Goal: Transaction & Acquisition: Purchase product/service

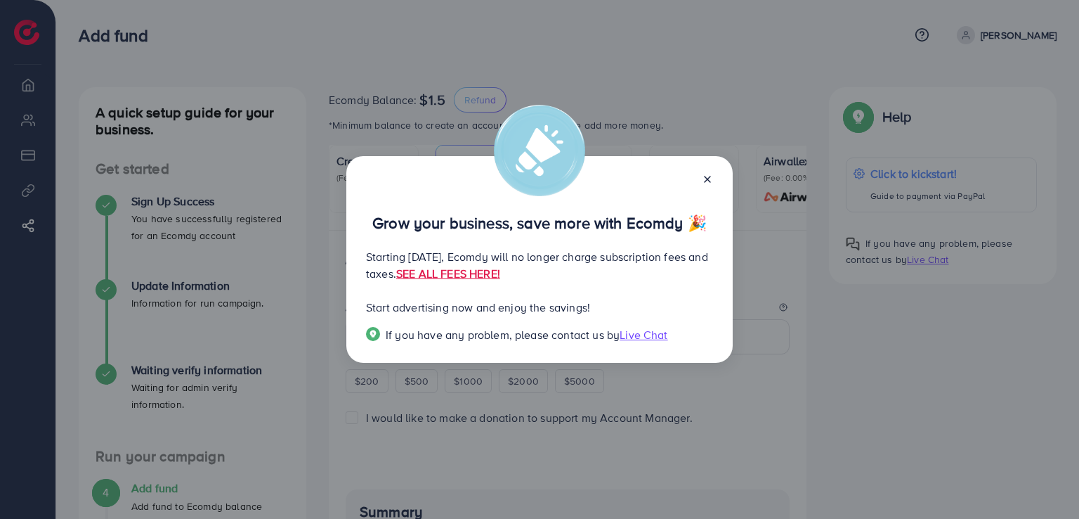
click at [812, 385] on div "Grow your business, save more with Ecomdy 🎉 Starting [DATE], Ecomdy will no lon…" at bounding box center [539, 259] width 1079 height 519
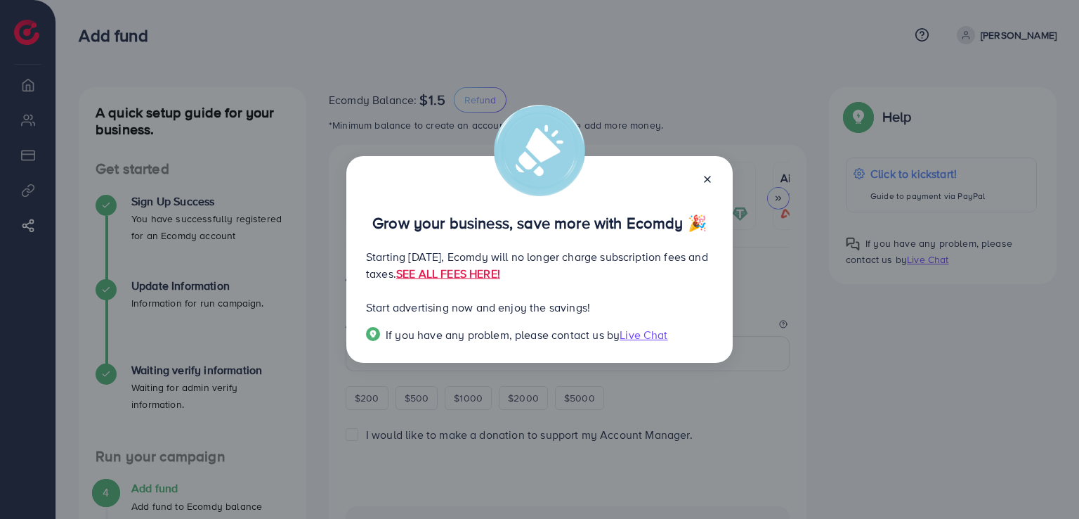
click at [710, 178] on icon at bounding box center [707, 179] width 11 height 11
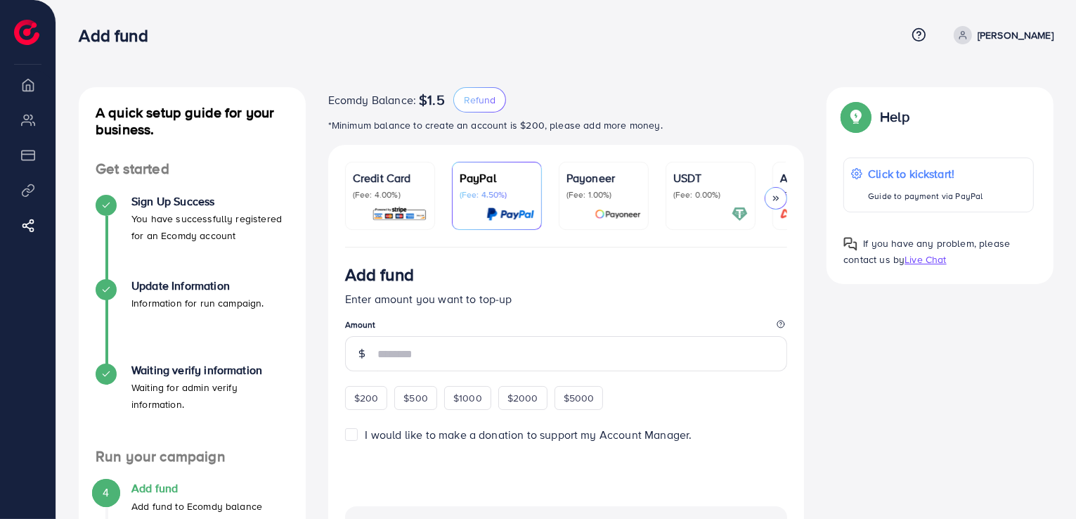
click at [405, 193] on p "(Fee: 4.00%)" at bounding box center [390, 194] width 74 height 11
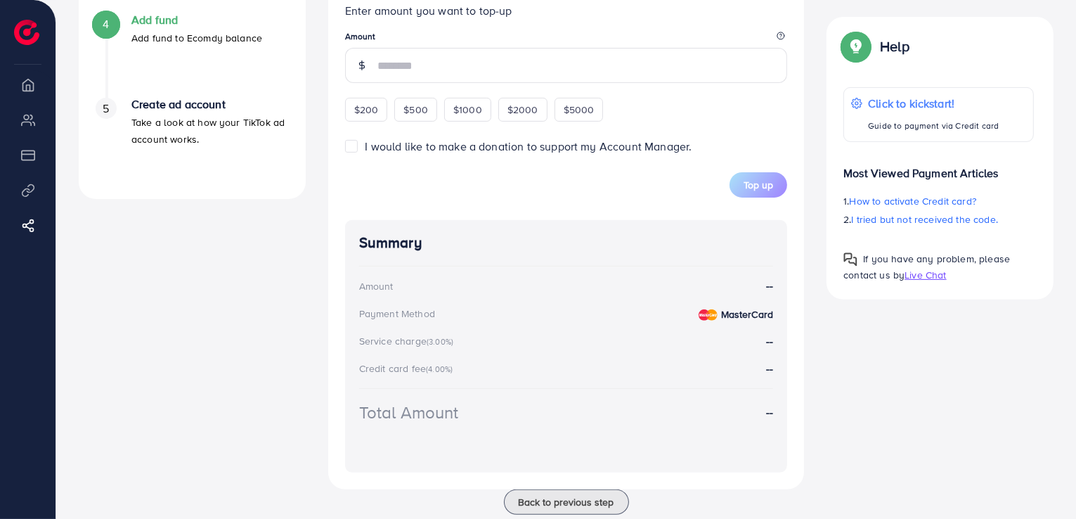
scroll to position [492, 0]
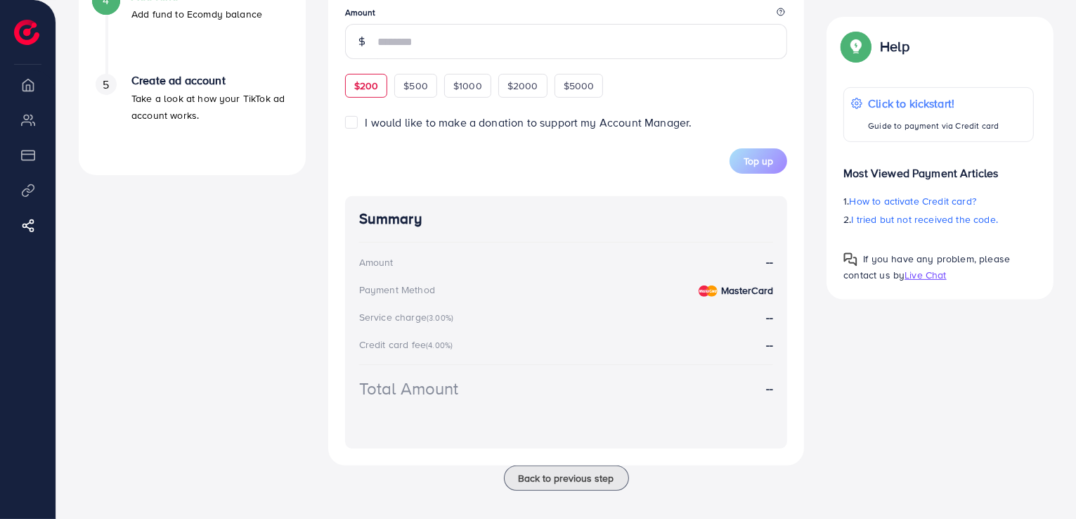
click at [367, 97] on div "$200" at bounding box center [366, 86] width 43 height 24
type input "***"
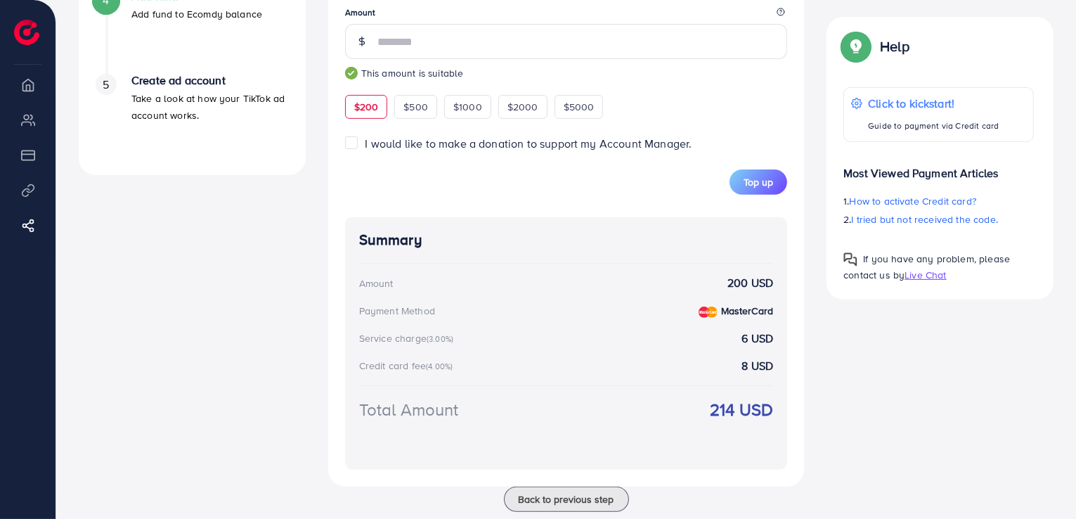
click at [271, 272] on div "A quick setup guide for your business. Get started Sign Up Success You have suc…" at bounding box center [191, 61] width 249 height 933
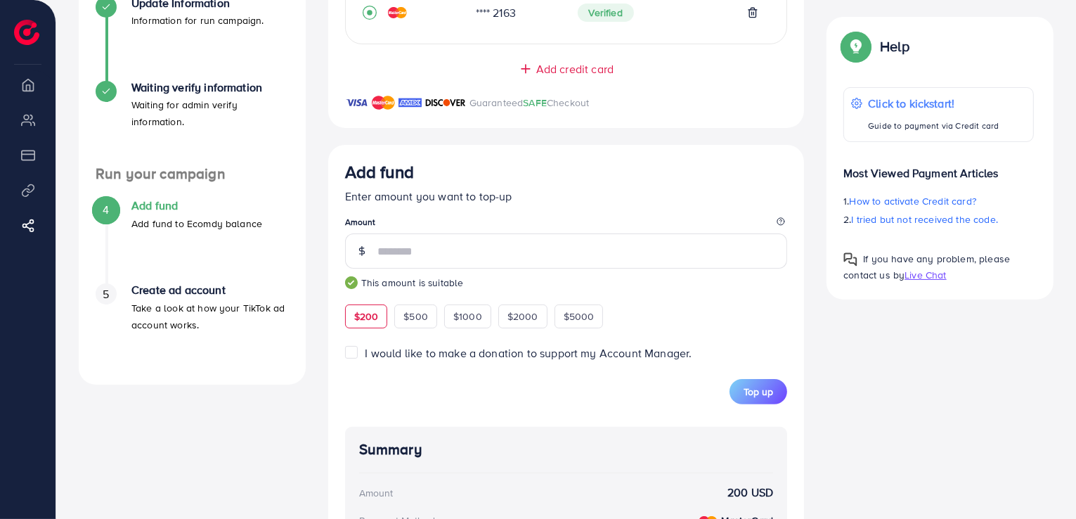
scroll to position [281, 0]
click at [916, 105] on p "Click to kickstart!" at bounding box center [933, 103] width 132 height 17
click at [37, 157] on li "Payment" at bounding box center [28, 155] width 56 height 28
click at [926, 278] on span "Live Chat" at bounding box center [924, 275] width 41 height 14
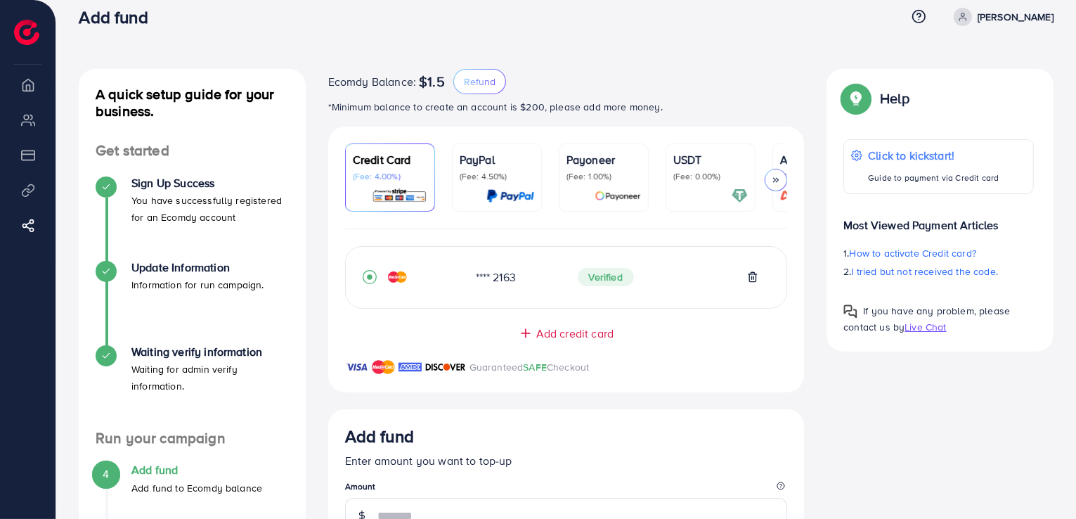
scroll to position [0, 0]
